Goal: Task Accomplishment & Management: Manage account settings

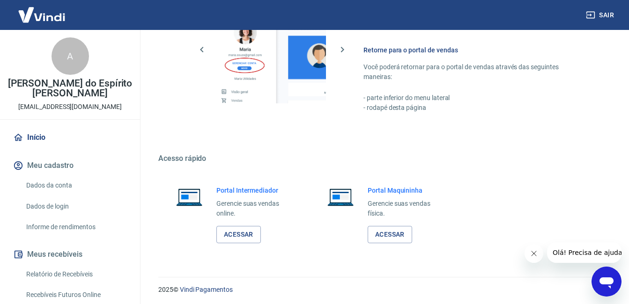
scroll to position [464, 0]
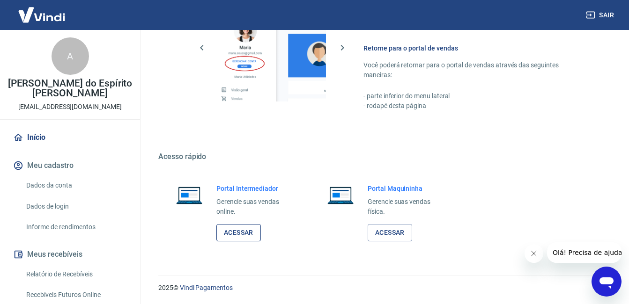
click at [247, 233] on link "Acessar" at bounding box center [238, 232] width 44 height 17
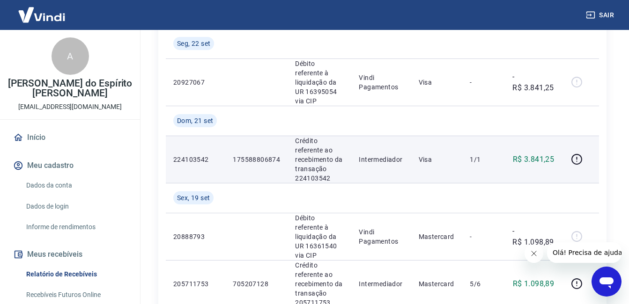
scroll to position [234, 0]
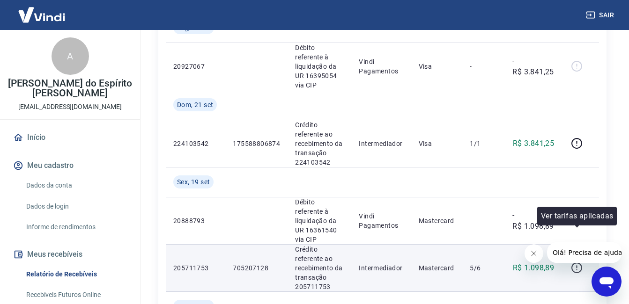
click at [573, 263] on icon "button" at bounding box center [576, 268] width 11 height 11
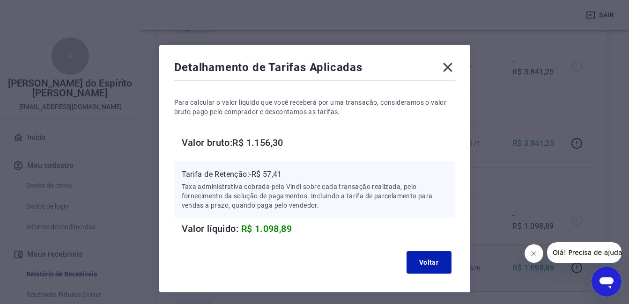
click at [456, 65] on div "Detalhamento de Tarifas Aplicadas Para calcular o valor líquido que você recebe…" at bounding box center [314, 169] width 311 height 248
click at [449, 70] on icon at bounding box center [447, 67] width 15 height 15
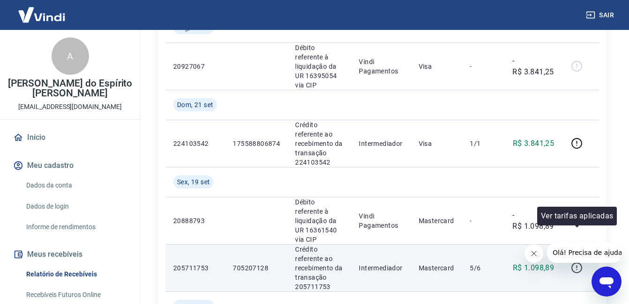
click at [576, 263] on icon "button" at bounding box center [576, 268] width 11 height 11
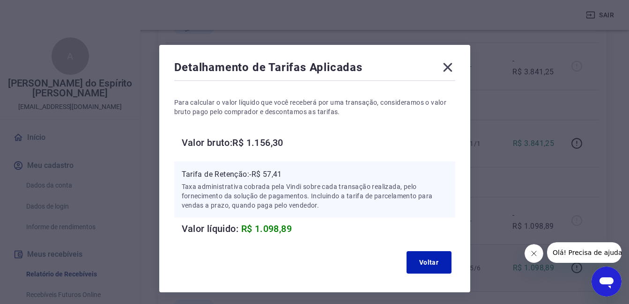
click at [443, 62] on icon at bounding box center [447, 67] width 15 height 15
